Goal: Information Seeking & Learning: Learn about a topic

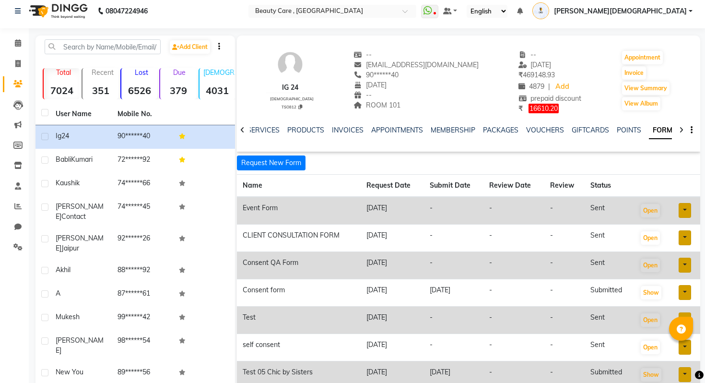
scroll to position [0, 105]
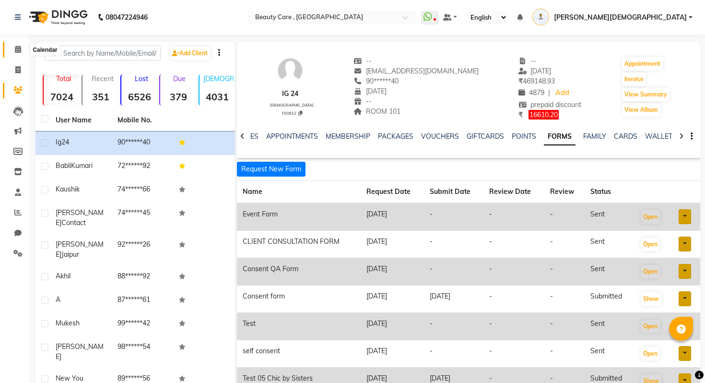
click at [17, 45] on span at bounding box center [18, 49] width 17 height 11
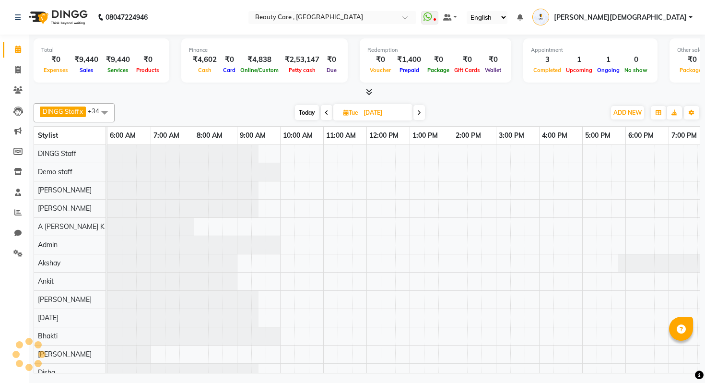
scroll to position [0, 98]
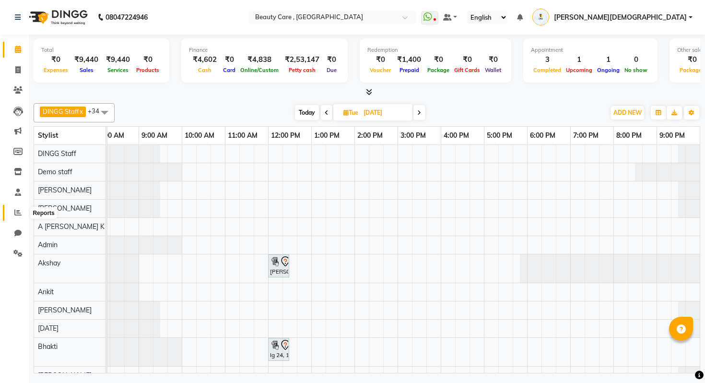
click at [15, 212] on icon at bounding box center [17, 212] width 7 height 7
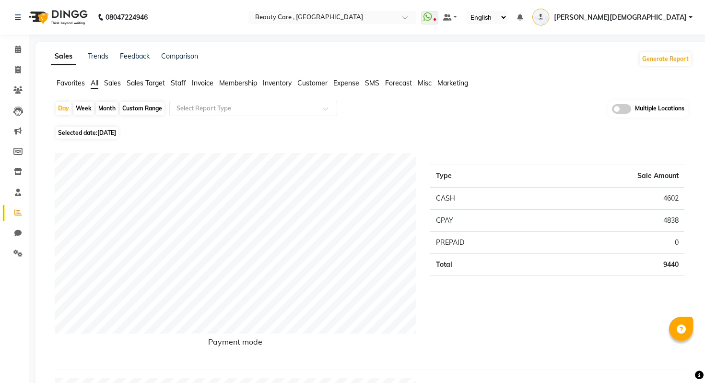
click at [23, 33] on nav "08047224946 Select Location × Beauty Care , [GEOGRAPHIC_DATA] East WhatsApp Sta…" at bounding box center [352, 17] width 705 height 35
click at [17, 56] on link "Calendar" at bounding box center [14, 50] width 23 height 16
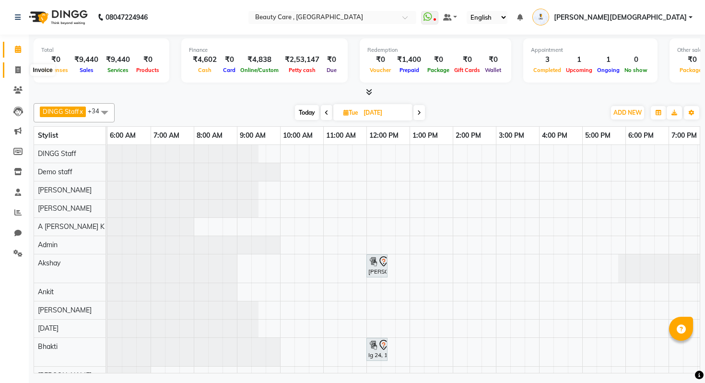
click at [20, 74] on span at bounding box center [18, 70] width 17 height 11
select select "service"
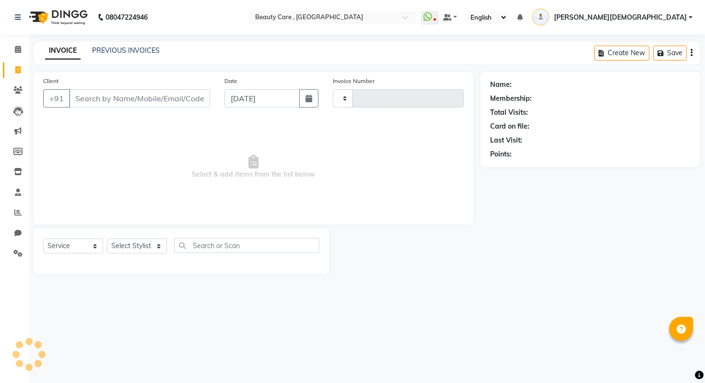
type input "2731"
select select "5646"
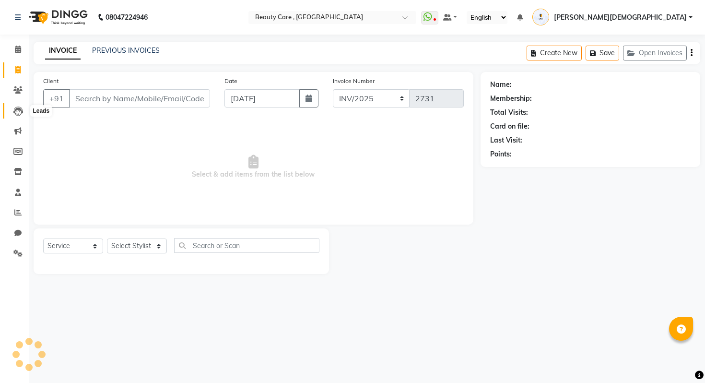
click at [12, 109] on span at bounding box center [18, 111] width 17 height 11
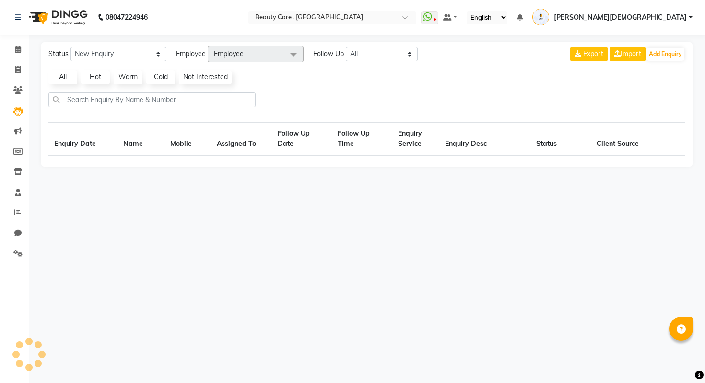
click at [16, 99] on li "Clients" at bounding box center [14, 90] width 29 height 21
click at [16, 94] on span at bounding box center [18, 90] width 17 height 11
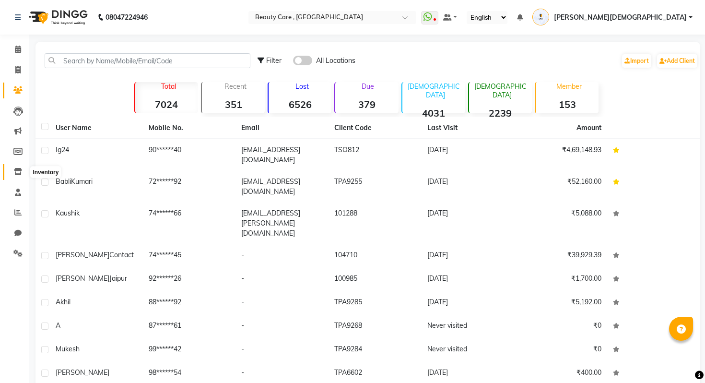
click at [24, 171] on span at bounding box center [18, 172] width 17 height 11
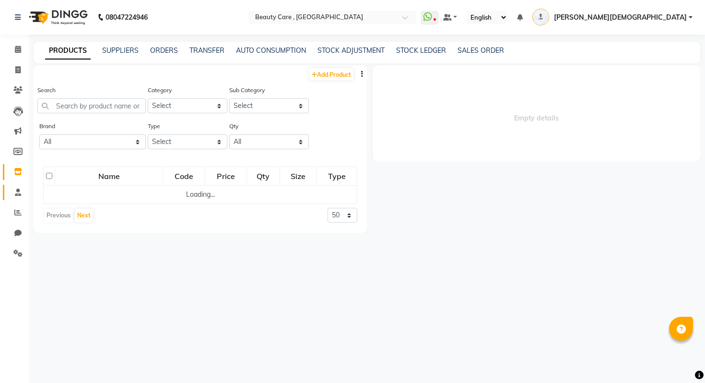
select select
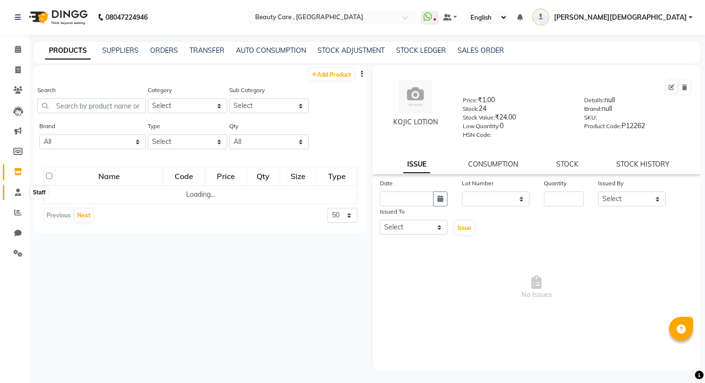
click at [13, 197] on span at bounding box center [18, 192] width 17 height 11
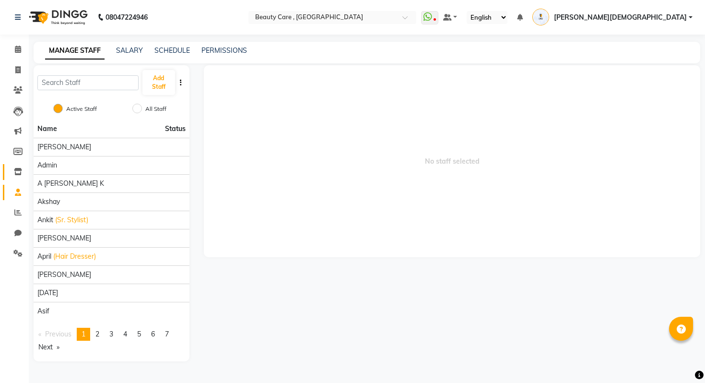
click at [19, 165] on link "Inventory" at bounding box center [14, 172] width 23 height 16
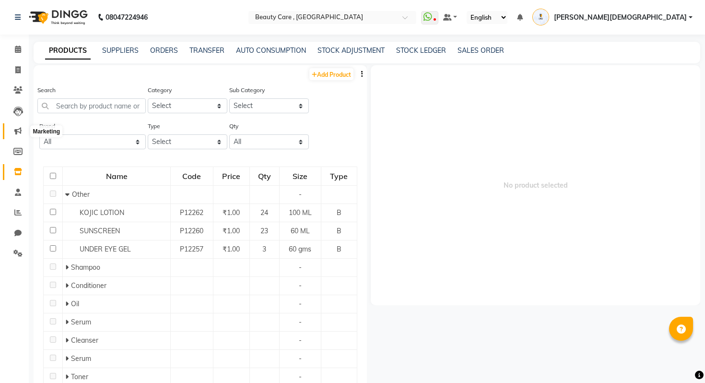
click at [18, 128] on icon at bounding box center [17, 130] width 7 height 7
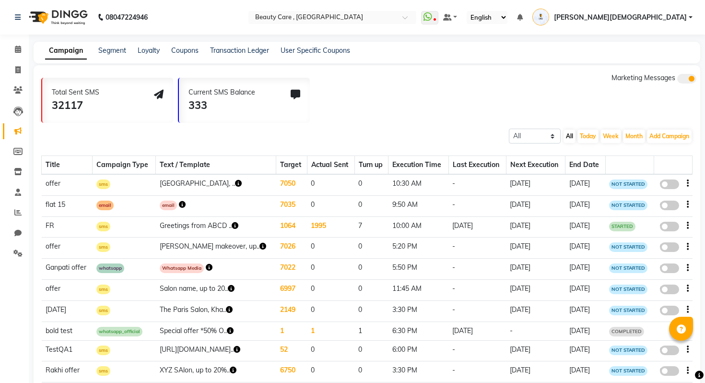
click at [18, 100] on li "Clients" at bounding box center [14, 90] width 29 height 21
click at [313, 51] on link "User Specific Coupons" at bounding box center [316, 50] width 70 height 9
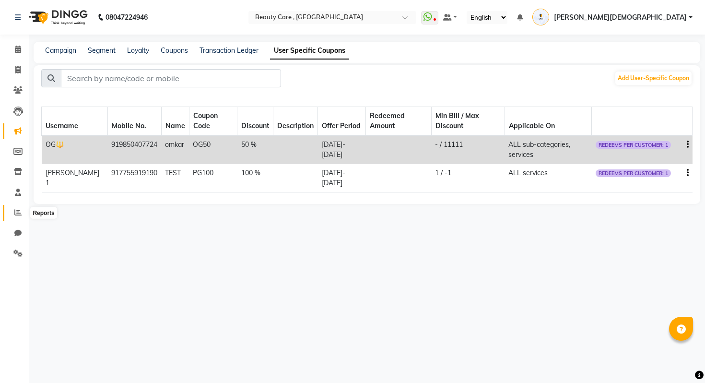
click at [16, 209] on icon at bounding box center [17, 212] width 7 height 7
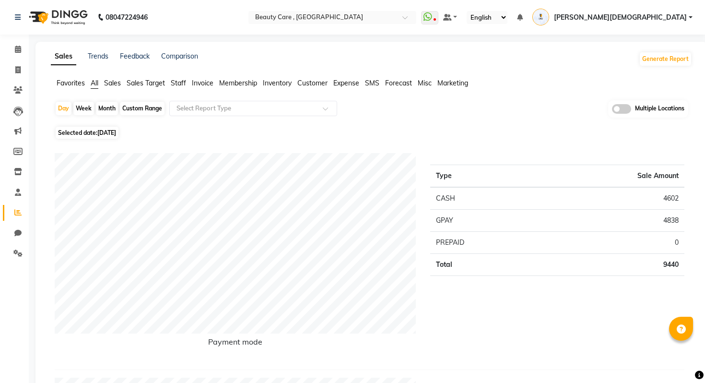
click at [459, 84] on span "Marketing" at bounding box center [453, 83] width 31 height 9
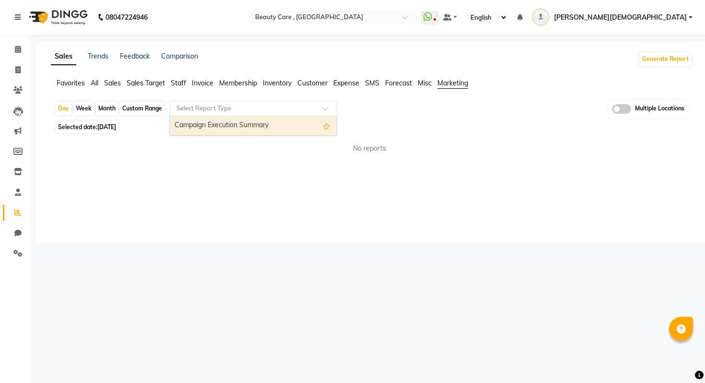
click at [262, 106] on input "text" at bounding box center [244, 109] width 138 height 10
click at [248, 127] on div "Campaign Execution Summary" at bounding box center [253, 125] width 167 height 19
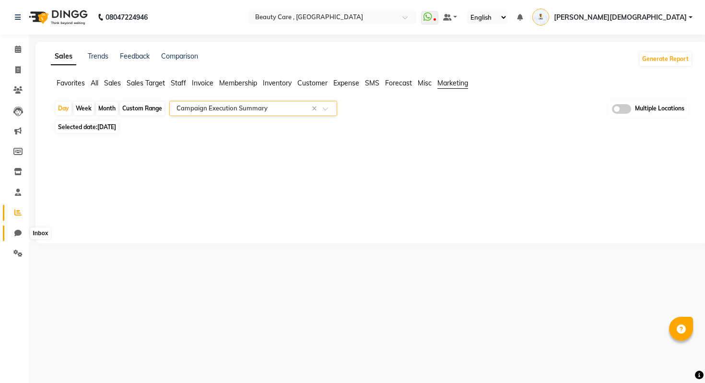
click at [14, 233] on icon at bounding box center [17, 232] width 7 height 7
select select "100"
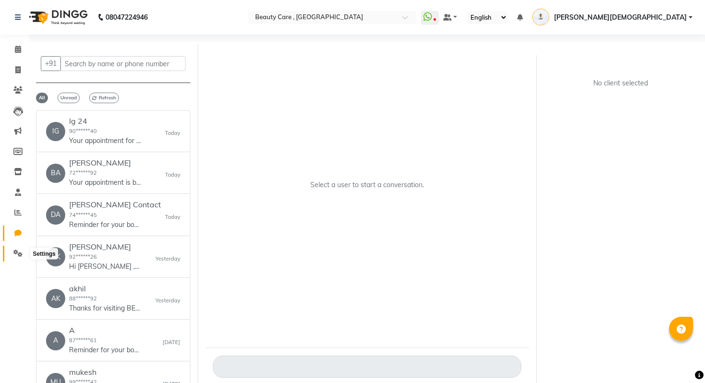
click at [14, 253] on icon at bounding box center [17, 253] width 9 height 7
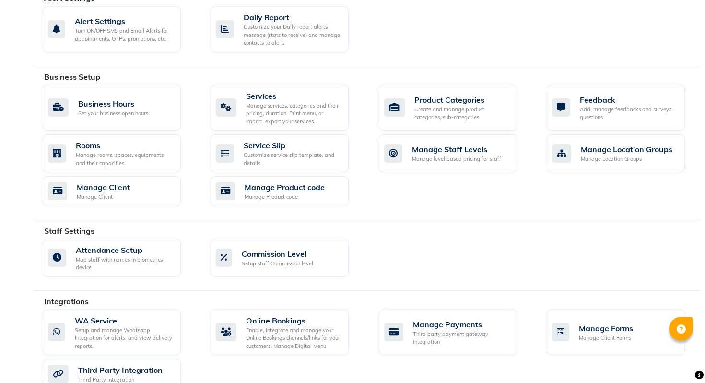
scroll to position [448, 0]
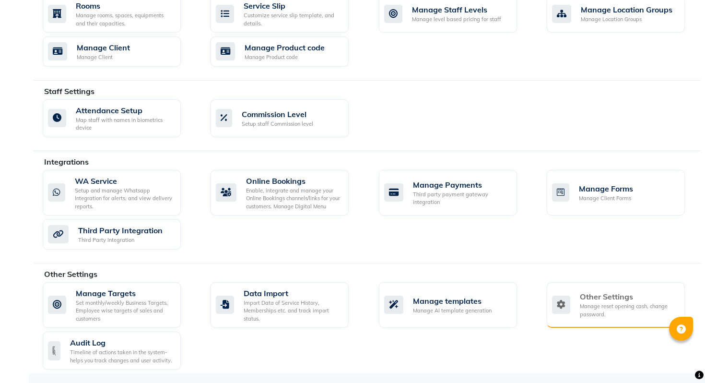
click at [588, 306] on div "Manage reset opening cash, change password." at bounding box center [628, 310] width 97 height 16
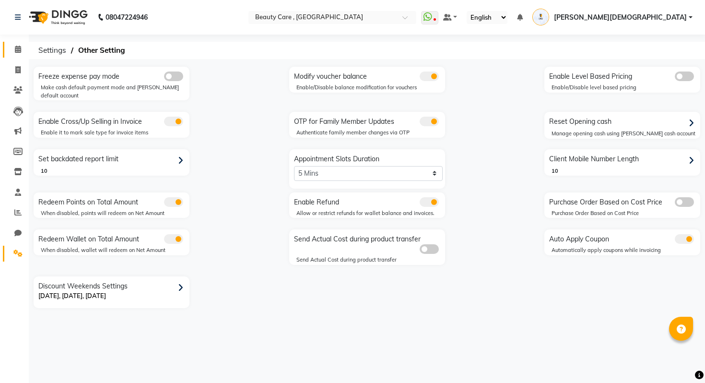
click at [8, 48] on link "Calendar" at bounding box center [14, 50] width 23 height 16
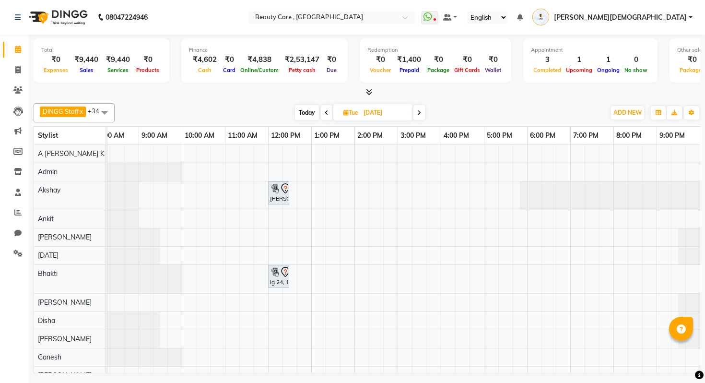
scroll to position [103, 0]
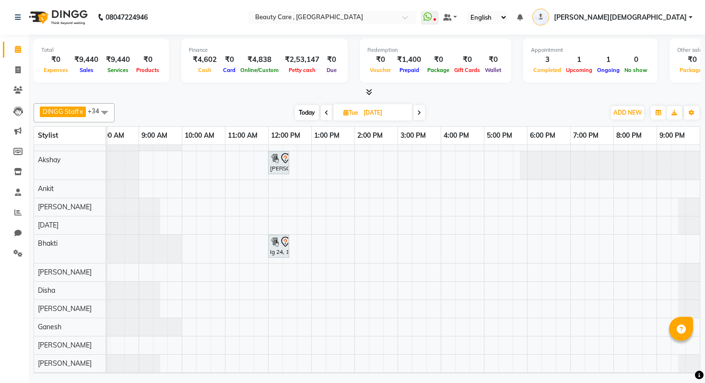
click at [329, 112] on span at bounding box center [327, 112] width 12 height 15
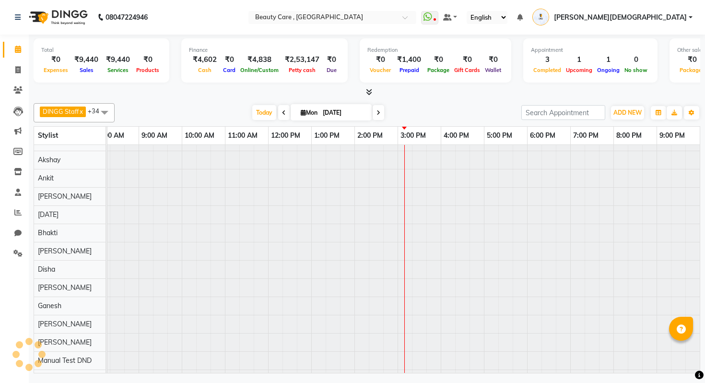
scroll to position [103, 98]
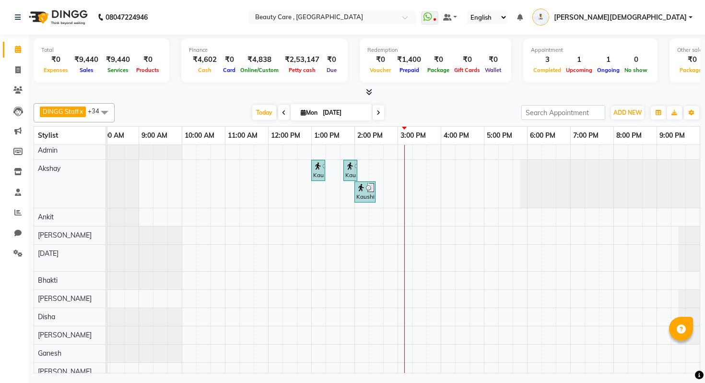
click at [375, 113] on span at bounding box center [379, 112] width 12 height 15
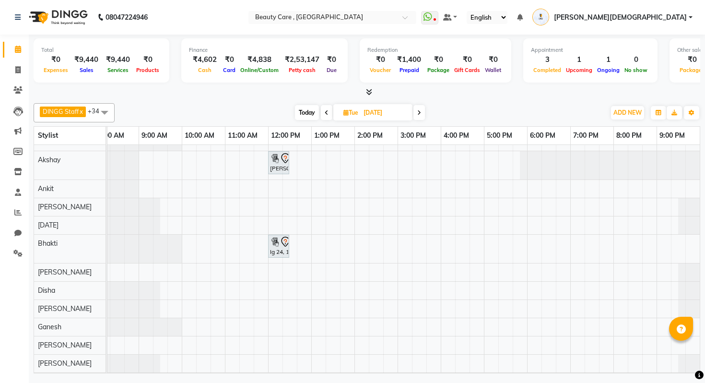
click at [327, 116] on span at bounding box center [327, 112] width 12 height 15
type input "[DATE]"
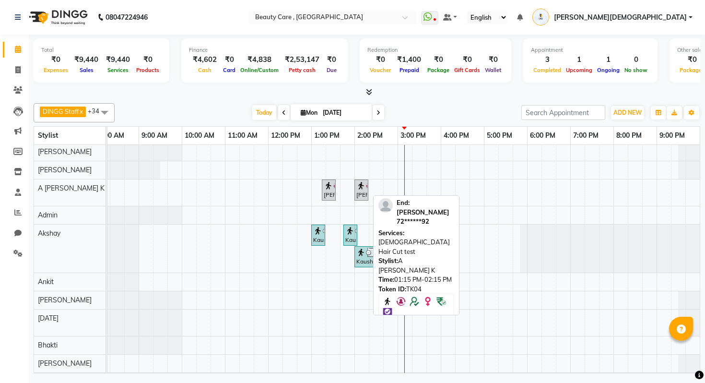
scroll to position [22, 0]
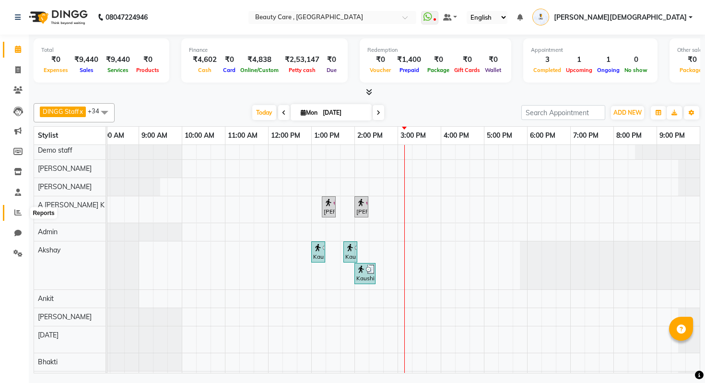
click at [18, 211] on icon at bounding box center [17, 212] width 7 height 7
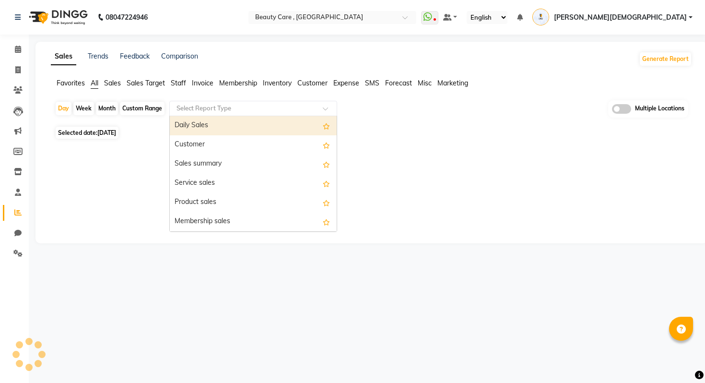
click at [220, 110] on input "text" at bounding box center [244, 109] width 138 height 10
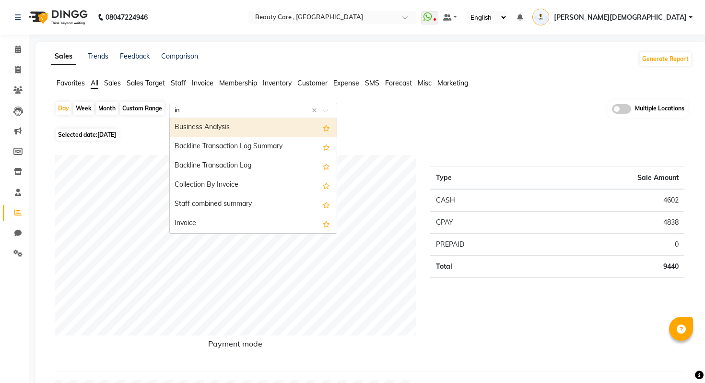
type input "inv"
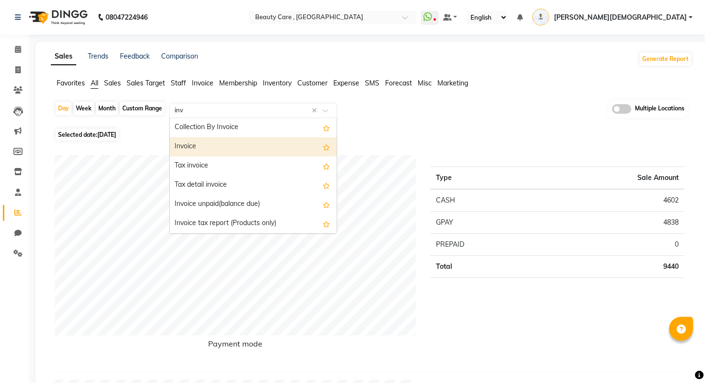
click at [209, 141] on div "Invoice" at bounding box center [253, 146] width 167 height 19
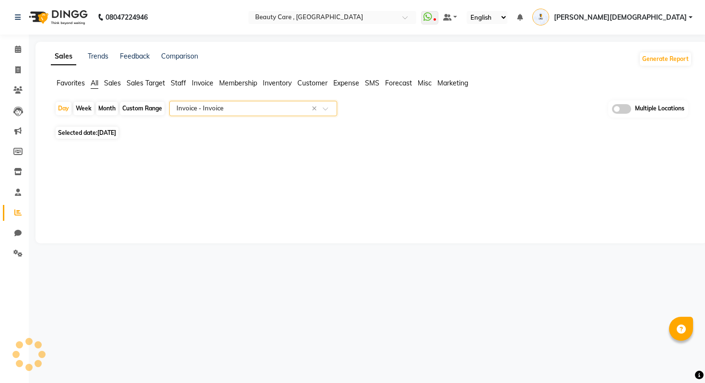
select select "csv"
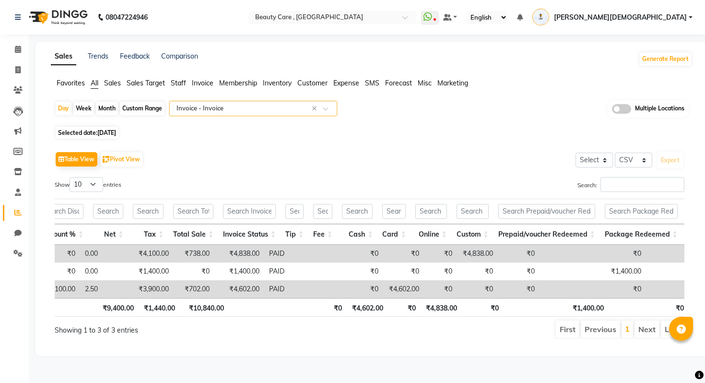
scroll to position [0, 439]
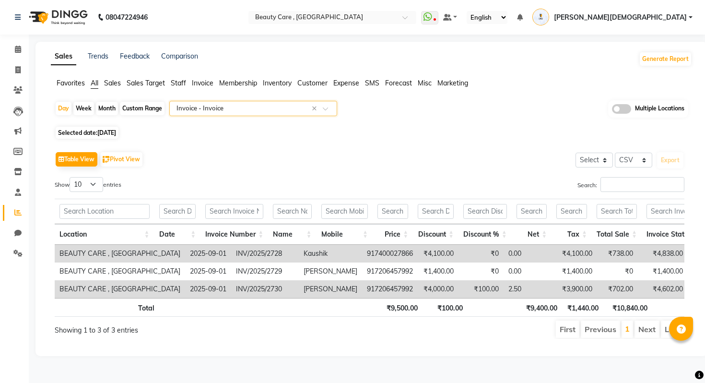
click at [247, 114] on div "Select Report Type × Invoice - Invoice ×" at bounding box center [253, 108] width 168 height 15
click at [363, 171] on div "Table View Pivot View Select Select CSV PDF Export Show 10 25 50 100 entries Se…" at bounding box center [370, 244] width 630 height 190
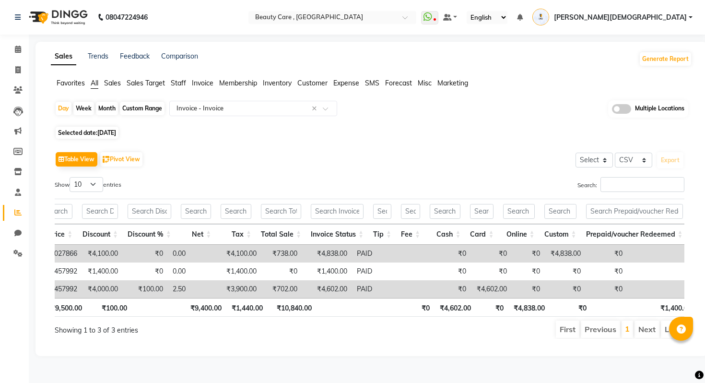
click at [174, 78] on li "Staff" at bounding box center [178, 83] width 15 height 10
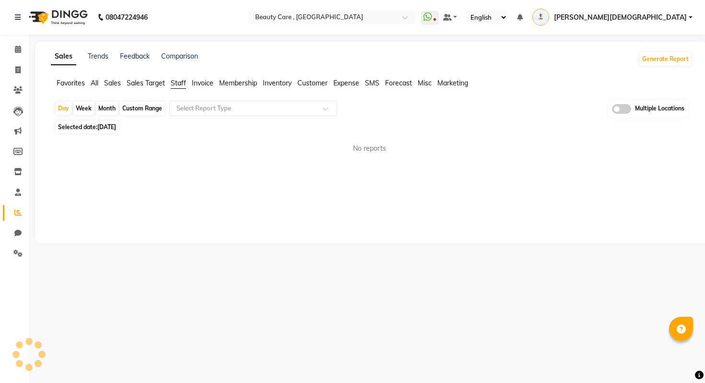
click at [189, 100] on div "Day Week Month Custom Range Select Report Type Multiple Locations" at bounding box center [372, 109] width 634 height 18
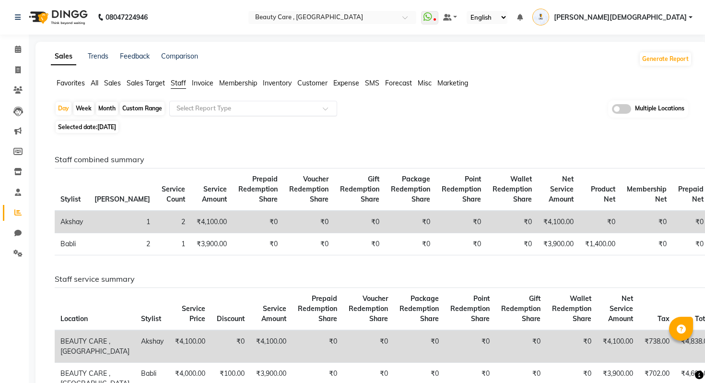
click at [191, 106] on input "text" at bounding box center [244, 109] width 138 height 10
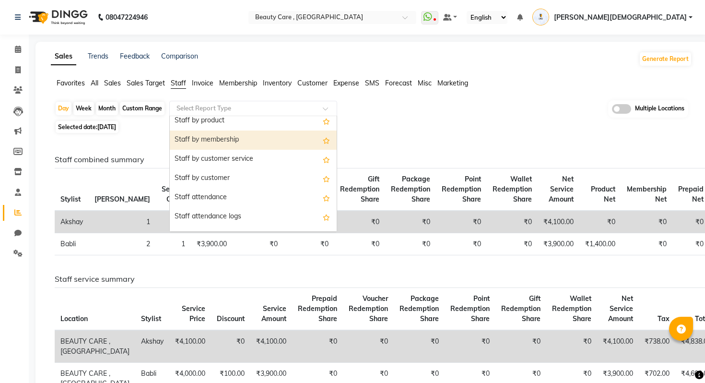
scroll to position [49, 0]
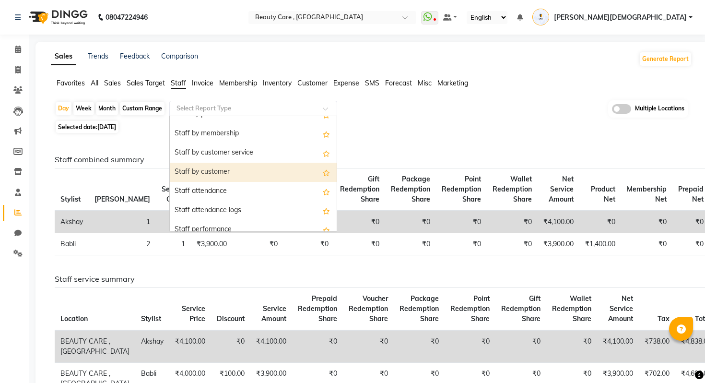
click at [203, 181] on div "Staff by customer" at bounding box center [253, 172] width 167 height 19
select select "csv"
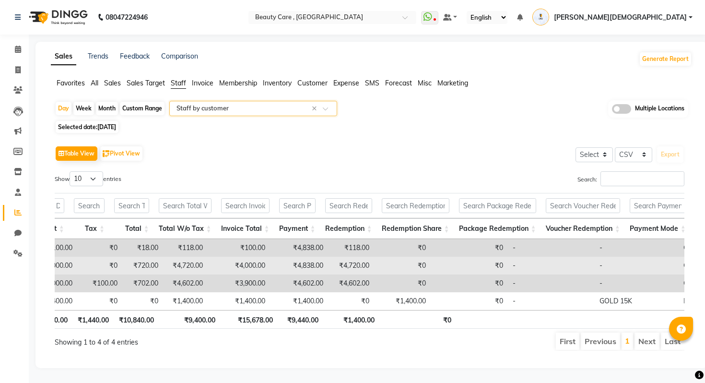
scroll to position [0, 568]
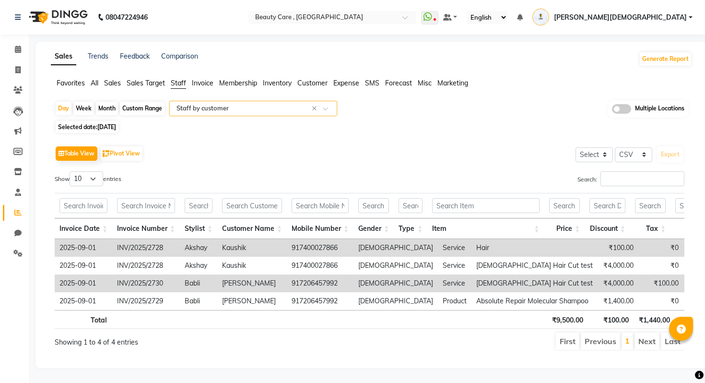
click at [235, 111] on input "text" at bounding box center [244, 109] width 138 height 10
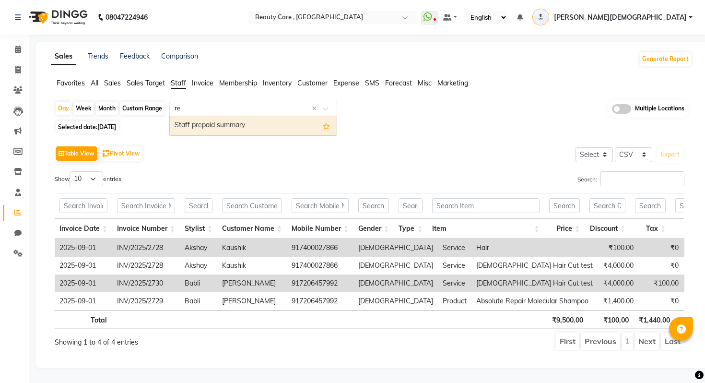
type input "r"
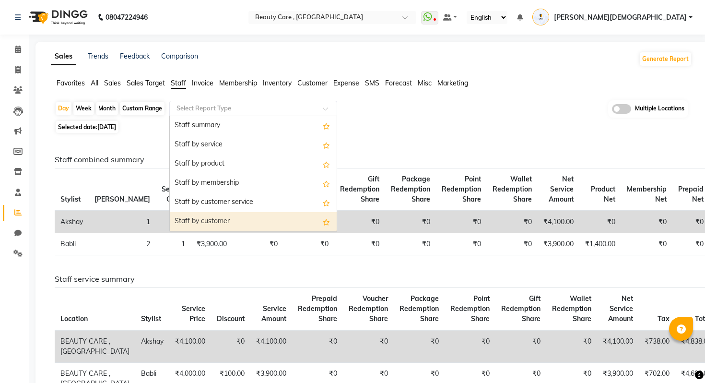
click at [90, 81] on ul "Favorites All Sales Sales Target Staff Invoice Membership Inventory Customer Ex…" at bounding box center [372, 83] width 642 height 11
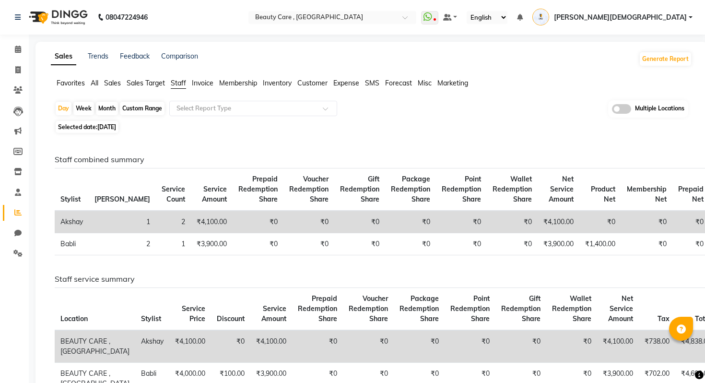
click at [97, 83] on span "All" at bounding box center [95, 83] width 8 height 9
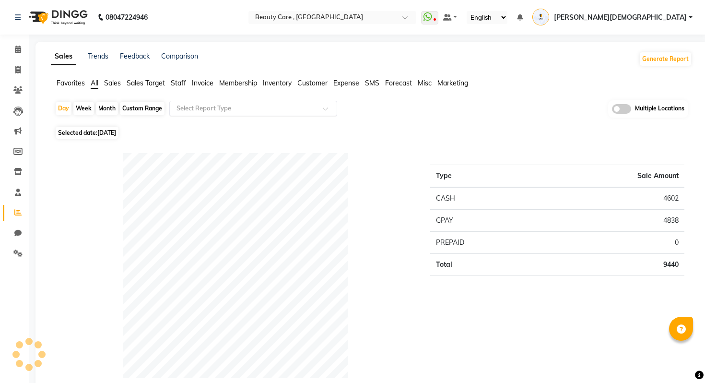
click at [239, 106] on input "text" at bounding box center [244, 109] width 138 height 10
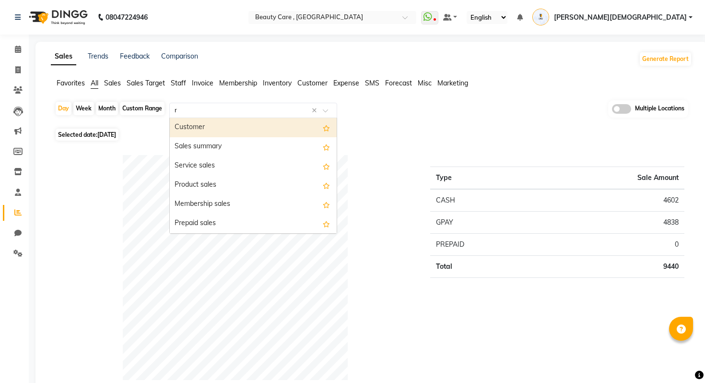
type input "r"
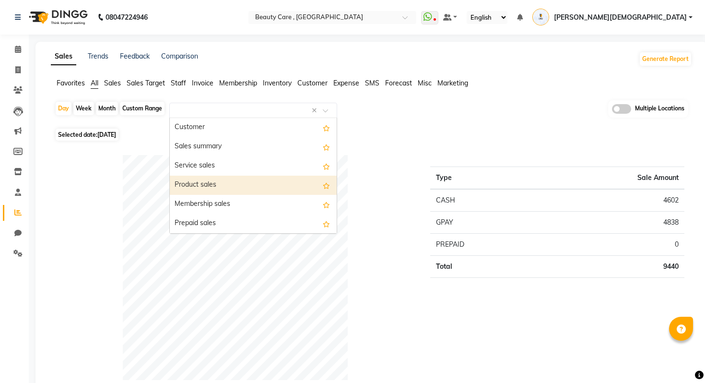
click at [393, 167] on div "Payment mode" at bounding box center [236, 281] width 376 height 253
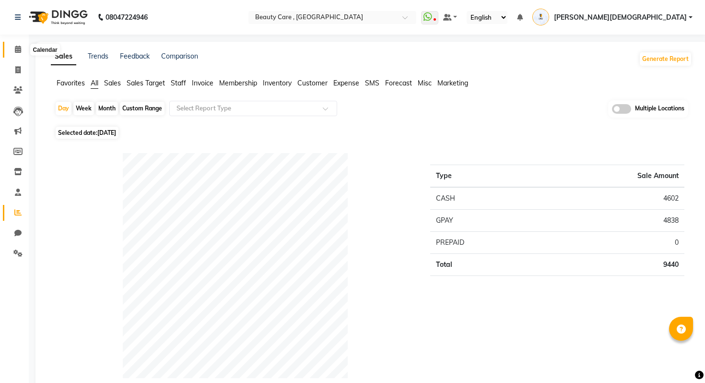
click at [15, 48] on icon at bounding box center [18, 49] width 6 height 7
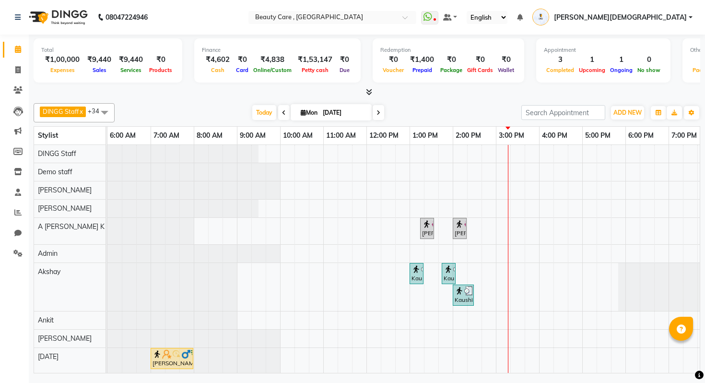
click at [680, 18] on span "[PERSON_NAME][DEMOGRAPHIC_DATA]" at bounding box center [620, 17] width 133 height 10
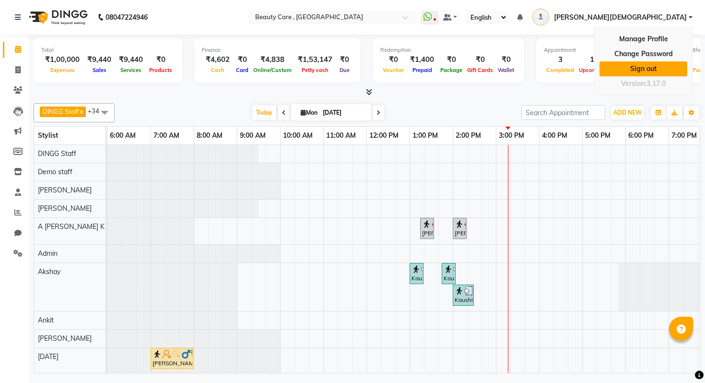
click at [622, 70] on link "Sign out" at bounding box center [644, 68] width 88 height 15
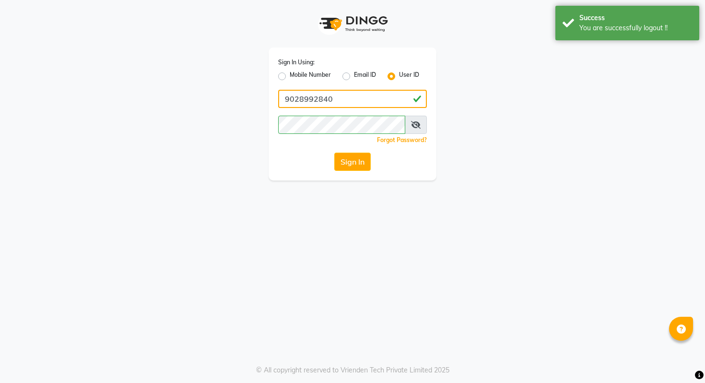
click at [317, 106] on input "9028992840" at bounding box center [352, 99] width 149 height 18
paste input "salondushons"
type input "salondushons"
click at [263, 159] on div "Sign In Using: Mobile Number Email ID User ID salondushons Remember me Forgot P…" at bounding box center [353, 90] width 182 height 180
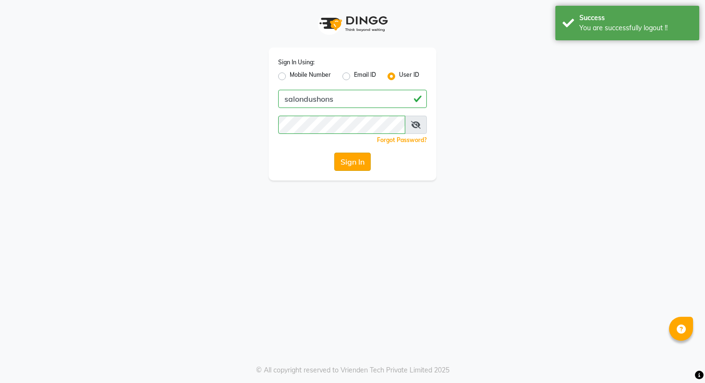
click at [346, 167] on button "Sign In" at bounding box center [353, 162] width 36 height 18
